Goal: Transaction & Acquisition: Purchase product/service

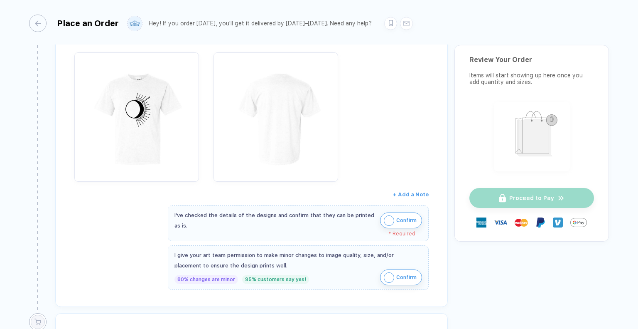
scroll to position [145, 0]
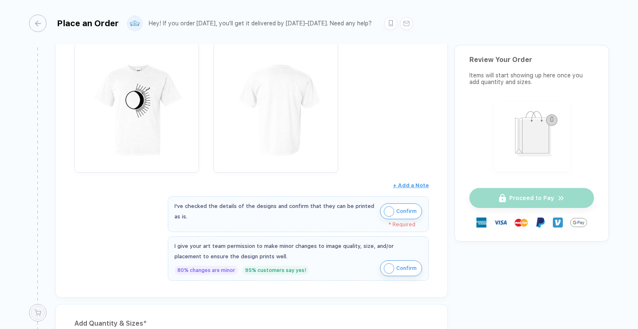
click at [387, 208] on img "button" at bounding box center [389, 211] width 10 height 10
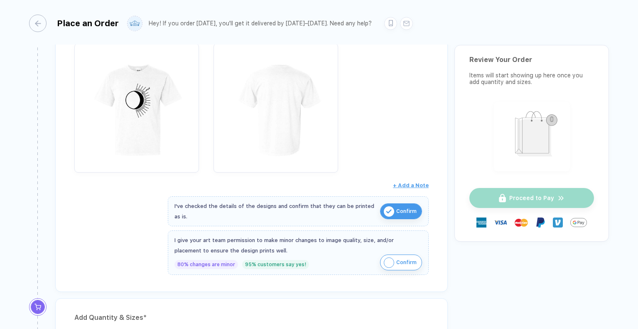
click at [384, 263] on img "button" at bounding box center [389, 262] width 10 height 10
click at [201, 285] on div "Review & Confirm Order Item * [PERSON_NAME] : Penn State University Park Style …" at bounding box center [251, 135] width 393 height 314
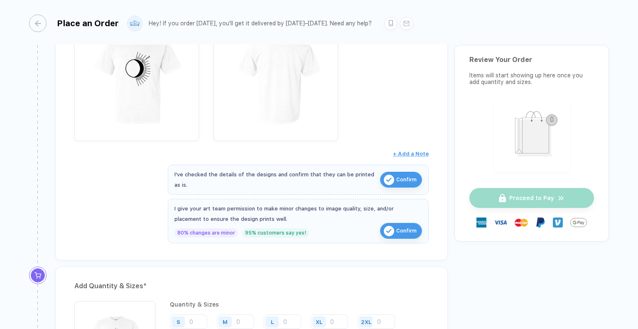
scroll to position [0, 0]
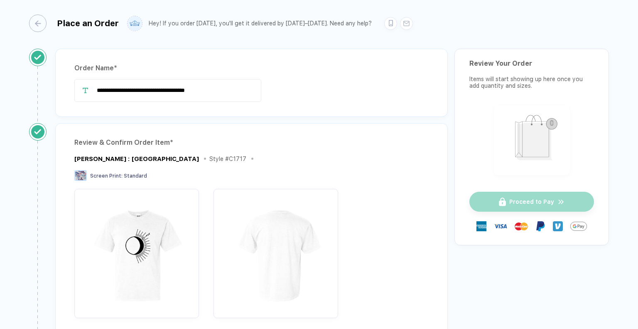
drag, startPoint x: 201, startPoint y: 285, endPoint x: 442, endPoint y: 114, distance: 295.6
click at [442, 114] on div "**********" at bounding box center [251, 83] width 393 height 68
click at [38, 23] on div "button" at bounding box center [33, 23] width 17 height 17
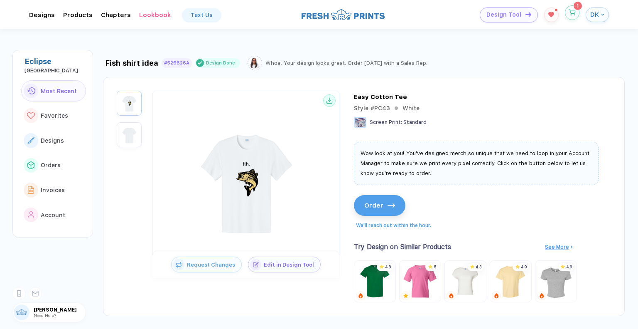
click at [572, 15] on circle "button" at bounding box center [571, 15] width 0 height 0
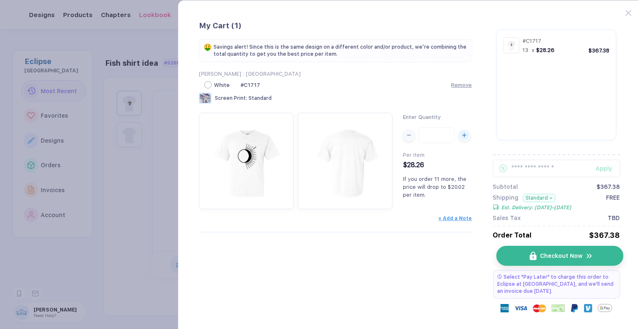
click at [503, 256] on button "Checkout Now" at bounding box center [559, 256] width 127 height 20
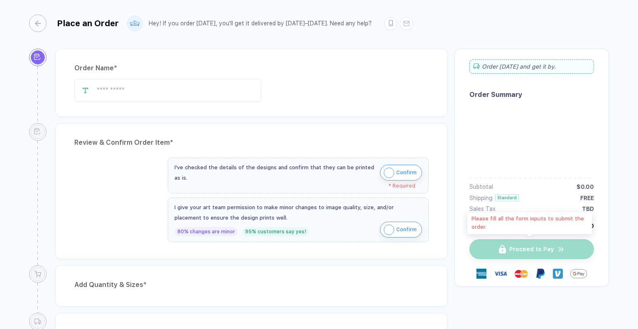
type input "**********"
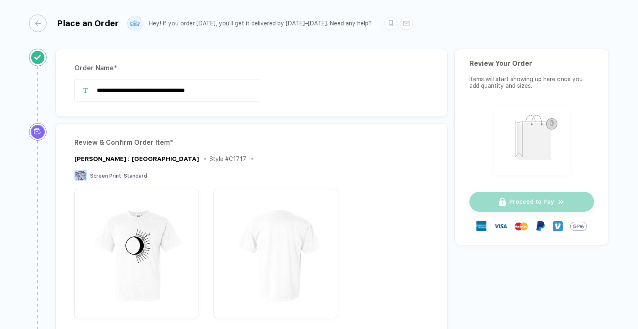
click at [32, 14] on div "Place an Order Hey! If you order [DATE], you'll get it delivered by [DATE]–[DAT…" at bounding box center [319, 22] width 580 height 44
click at [37, 22] on div "button" at bounding box center [33, 23] width 17 height 17
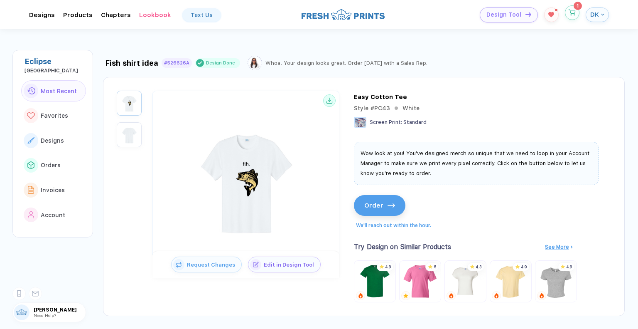
click at [568, 17] on button "button" at bounding box center [572, 12] width 15 height 15
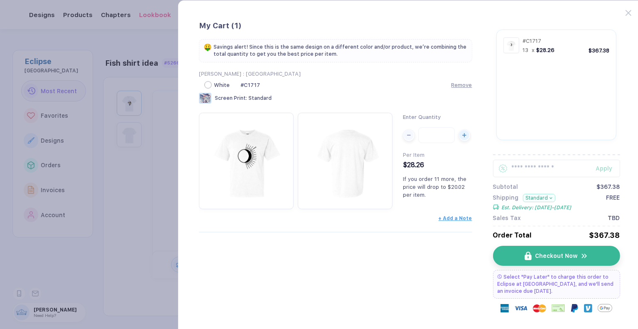
click at [536, 197] on button "Standard" at bounding box center [539, 198] width 33 height 8
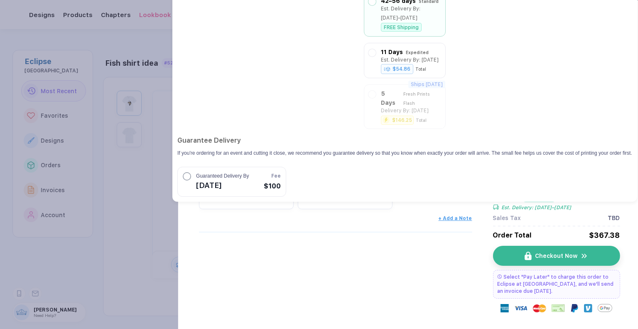
click at [125, 269] on button "button" at bounding box center [319, 164] width 638 height 329
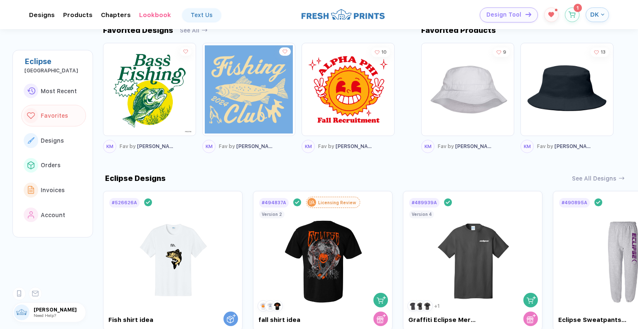
scroll to position [432, 0]
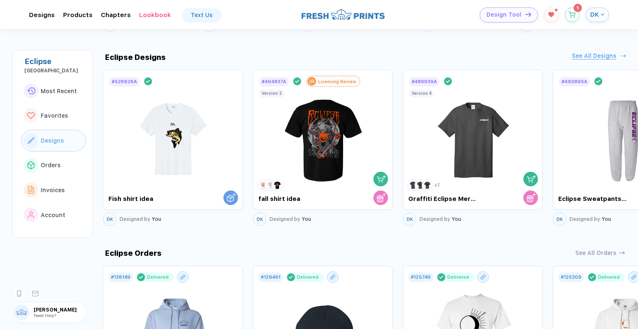
click at [590, 57] on div "See All Designs" at bounding box center [594, 55] width 44 height 7
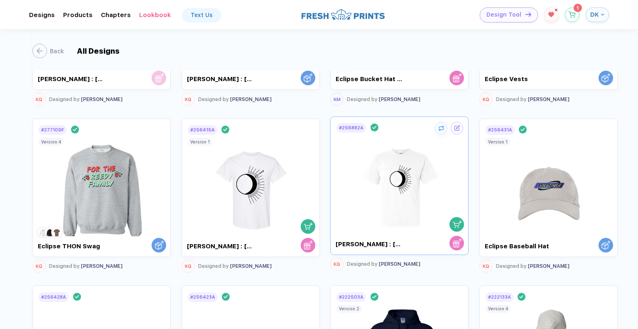
scroll to position [954, 0]
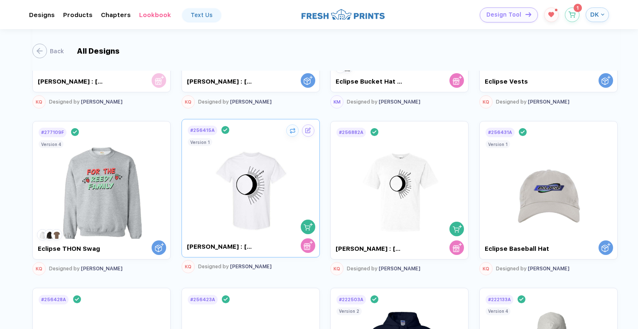
click at [249, 212] on img at bounding box center [250, 186] width 83 height 101
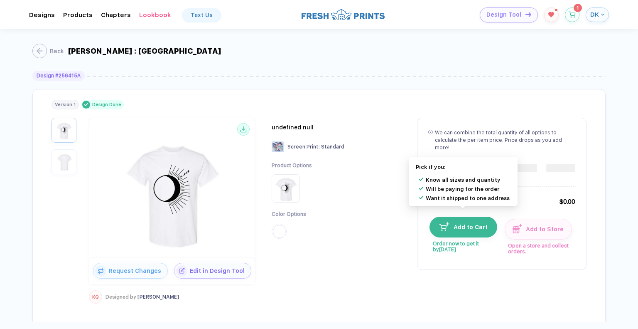
click at [468, 224] on span "Add to Cart" at bounding box center [469, 227] width 38 height 7
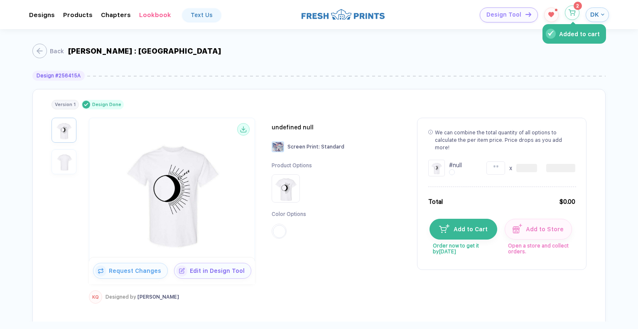
click at [570, 15] on button "Added to cart" at bounding box center [572, 12] width 15 height 15
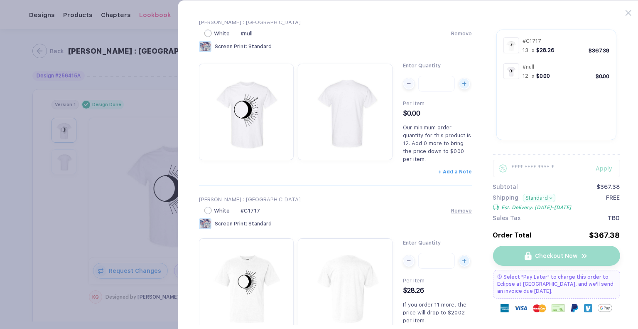
scroll to position [97, 0]
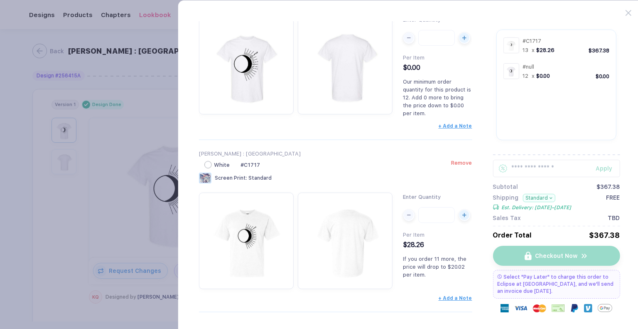
click at [458, 162] on span "Remove" at bounding box center [461, 163] width 21 height 6
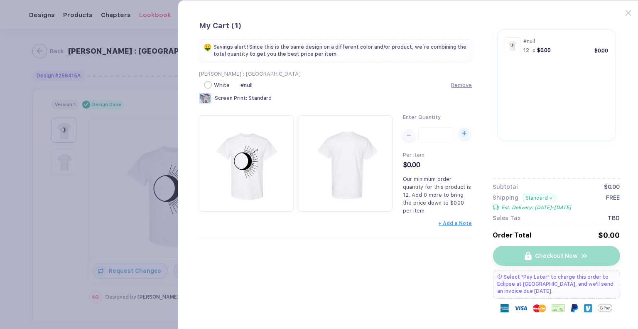
click at [463, 135] on icon "button" at bounding box center [464, 133] width 4 height 4
type input "**"
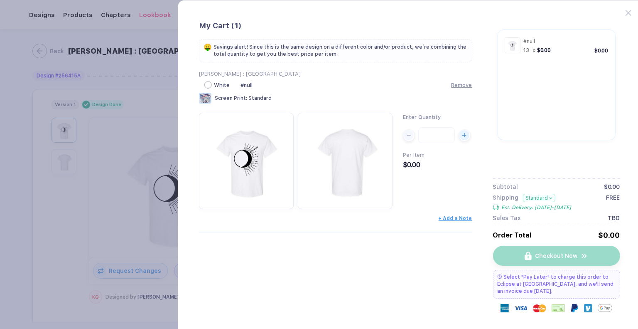
click at [437, 136] on input "**" at bounding box center [436, 135] width 37 height 16
click at [410, 166] on span "$0.00" at bounding box center [411, 165] width 17 height 8
click at [141, 130] on button "button" at bounding box center [319, 164] width 638 height 329
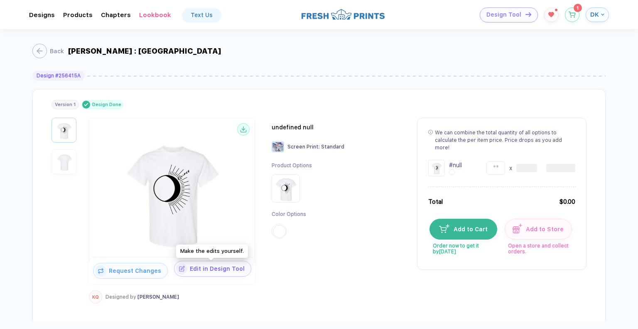
click at [200, 271] on span "Edit in Design Tool" at bounding box center [219, 268] width 64 height 7
